Goal: Find specific page/section: Find specific page/section

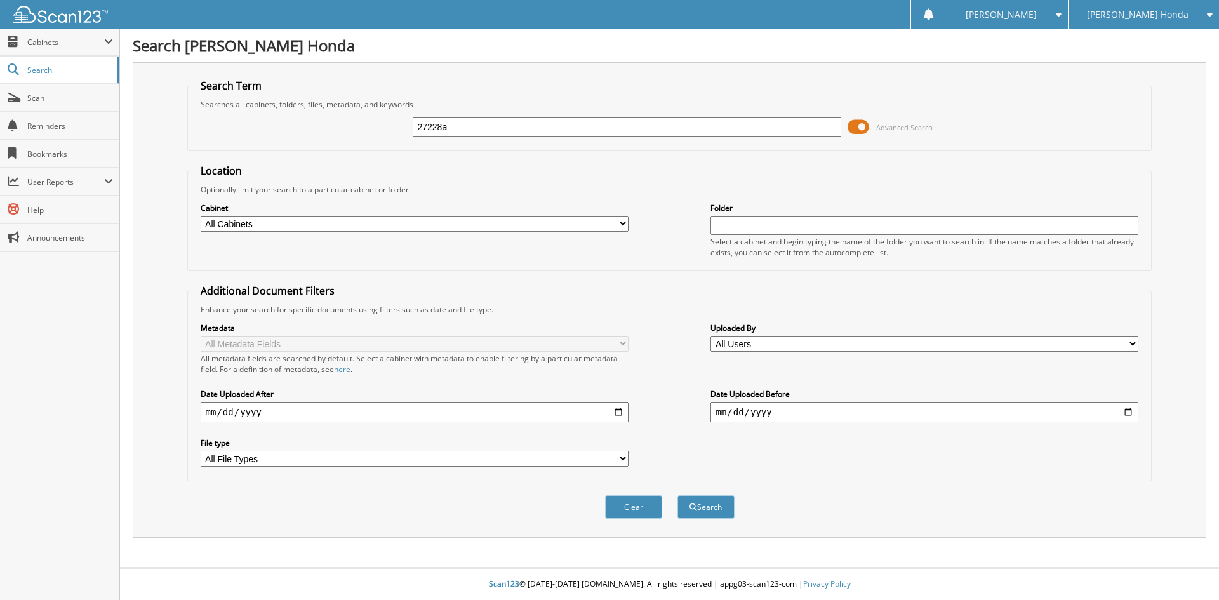
type input "27228a"
click at [678, 495] on button "Search" at bounding box center [706, 506] width 57 height 23
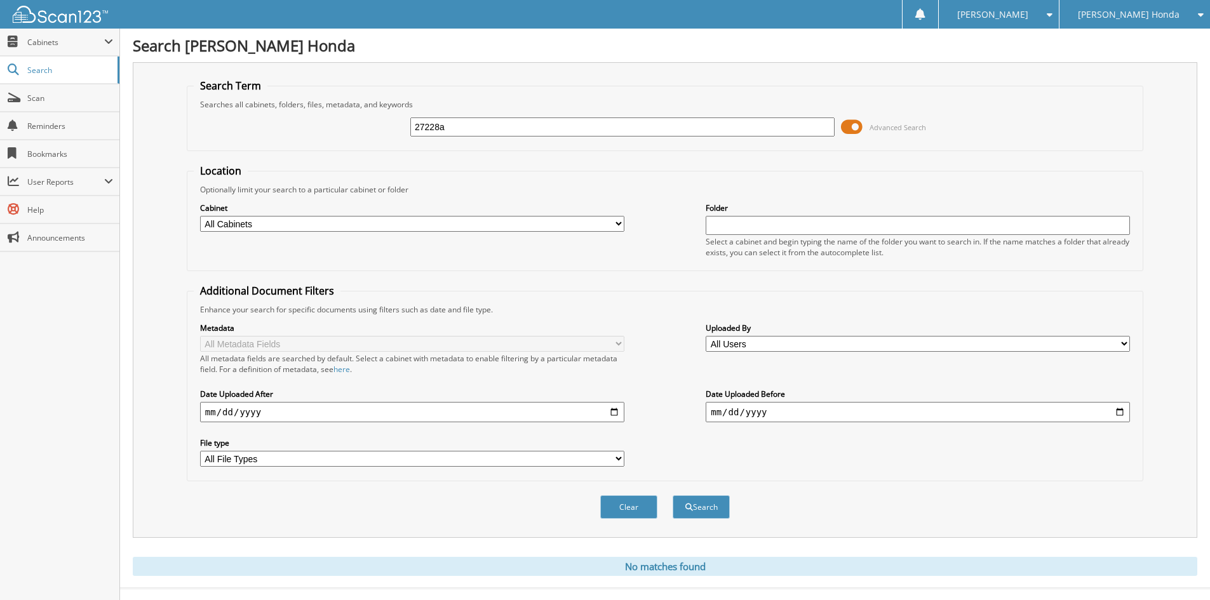
scroll to position [21, 0]
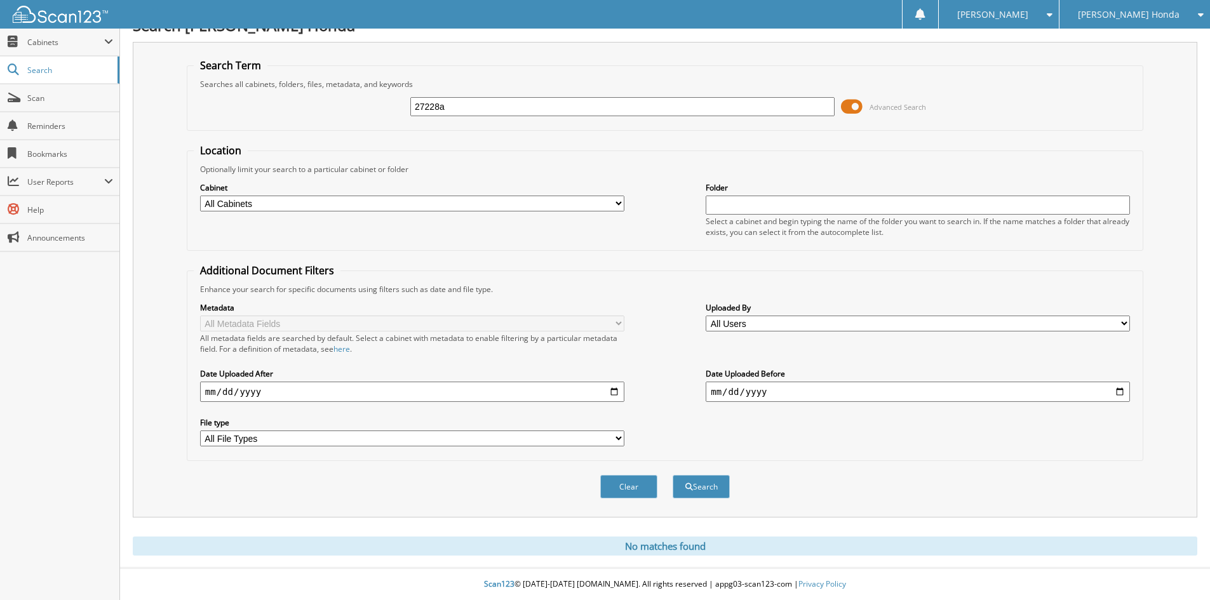
click at [551, 103] on input "27228a" at bounding box center [622, 106] width 424 height 19
type input "[PERSON_NAME]"
click at [673, 475] on button "Search" at bounding box center [701, 486] width 57 height 23
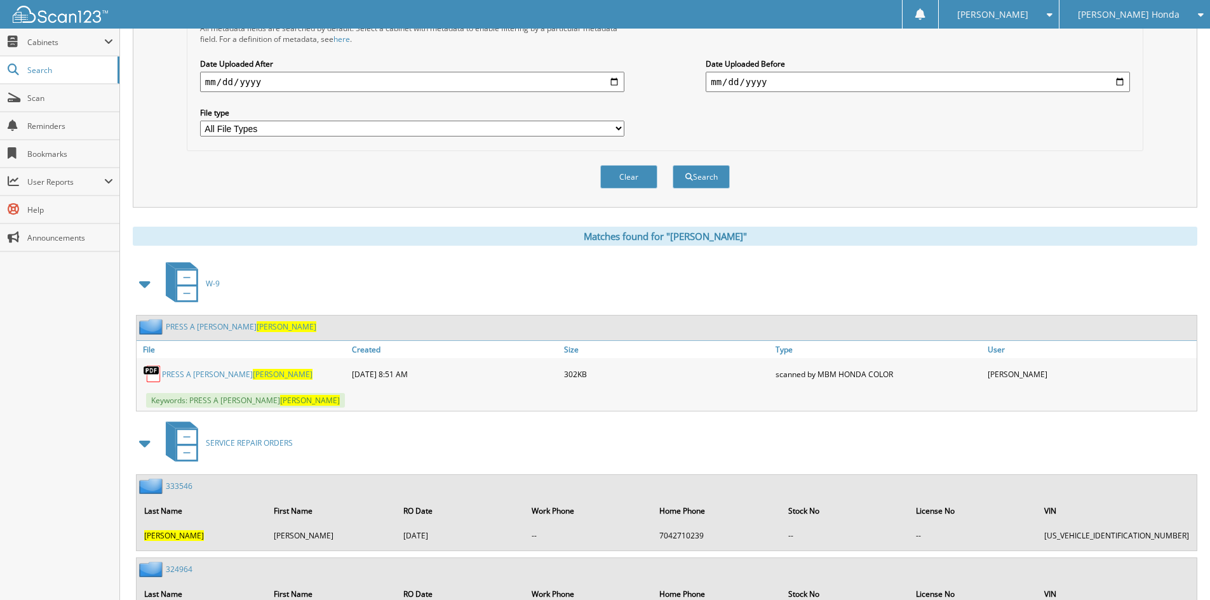
scroll to position [149, 0]
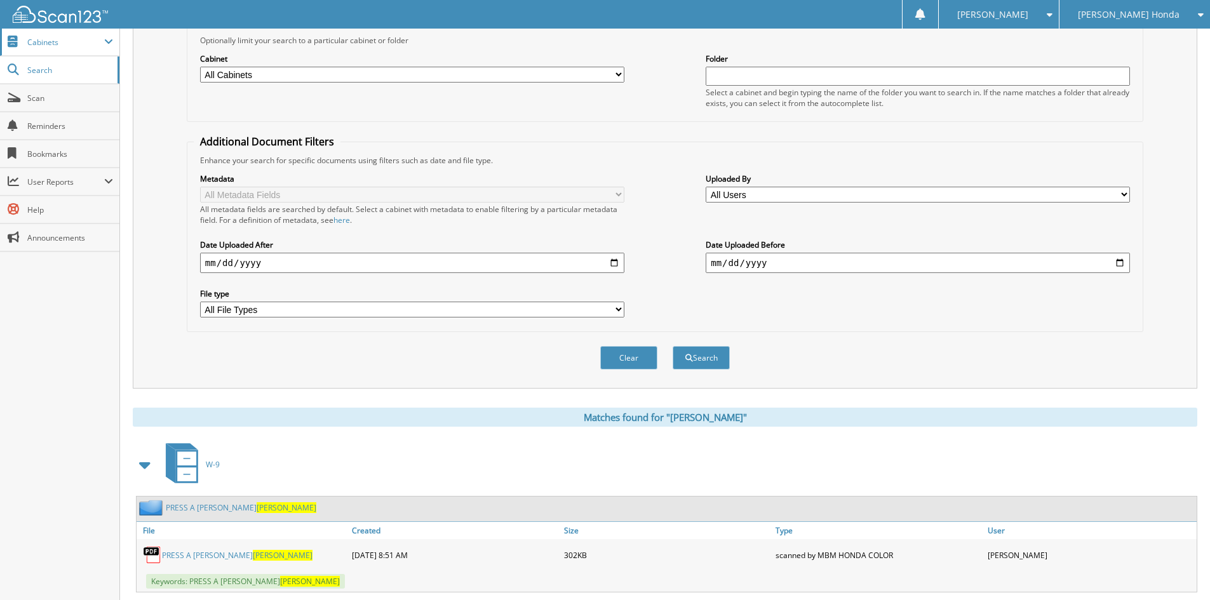
drag, startPoint x: 57, startPoint y: 42, endPoint x: 62, endPoint y: 46, distance: 6.8
click at [57, 42] on span "Cabinets" at bounding box center [65, 42] width 77 height 11
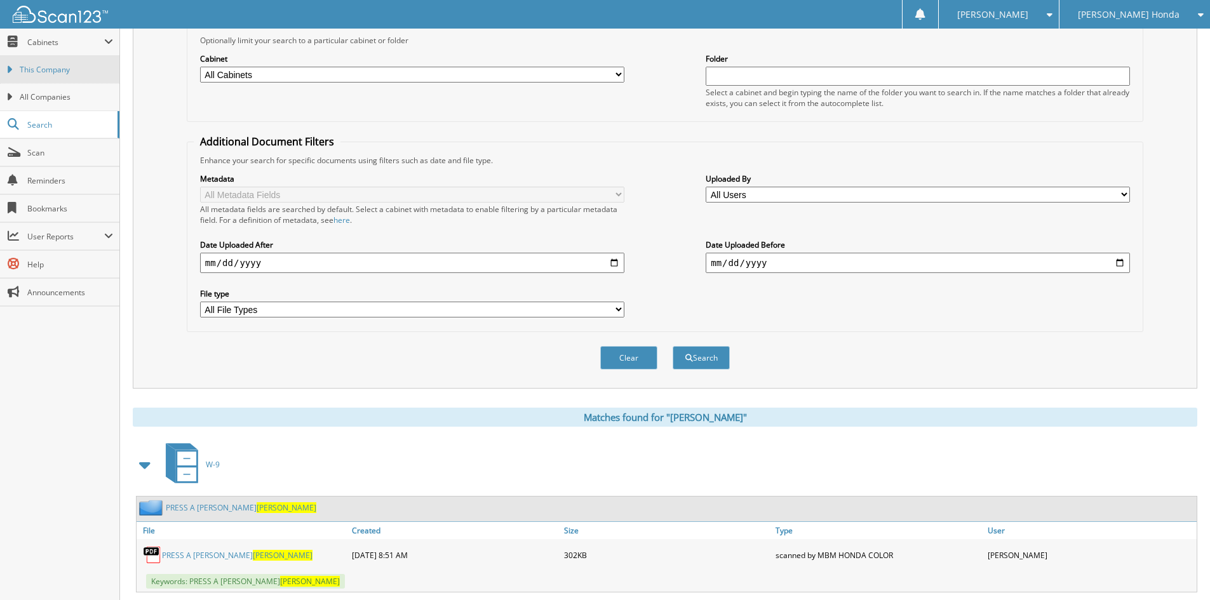
click at [60, 65] on span "This Company" at bounding box center [66, 69] width 93 height 11
